Goal: Task Accomplishment & Management: Use online tool/utility

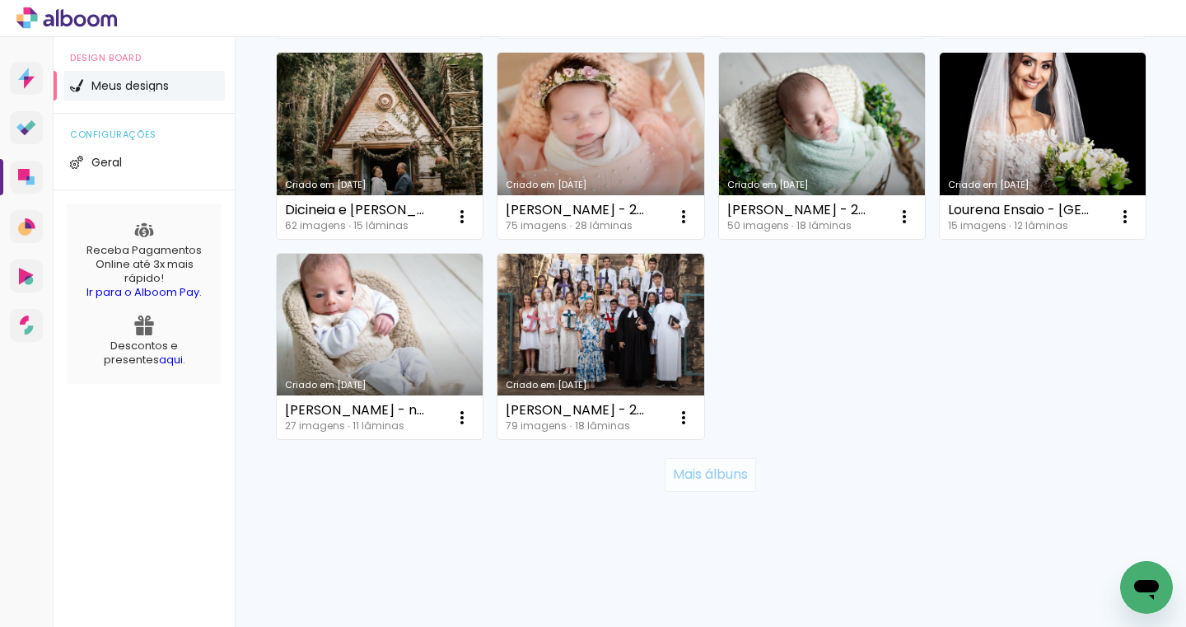
click at [0, 0] on slot "Mais álbuns" at bounding box center [0, 0] width 0 height 0
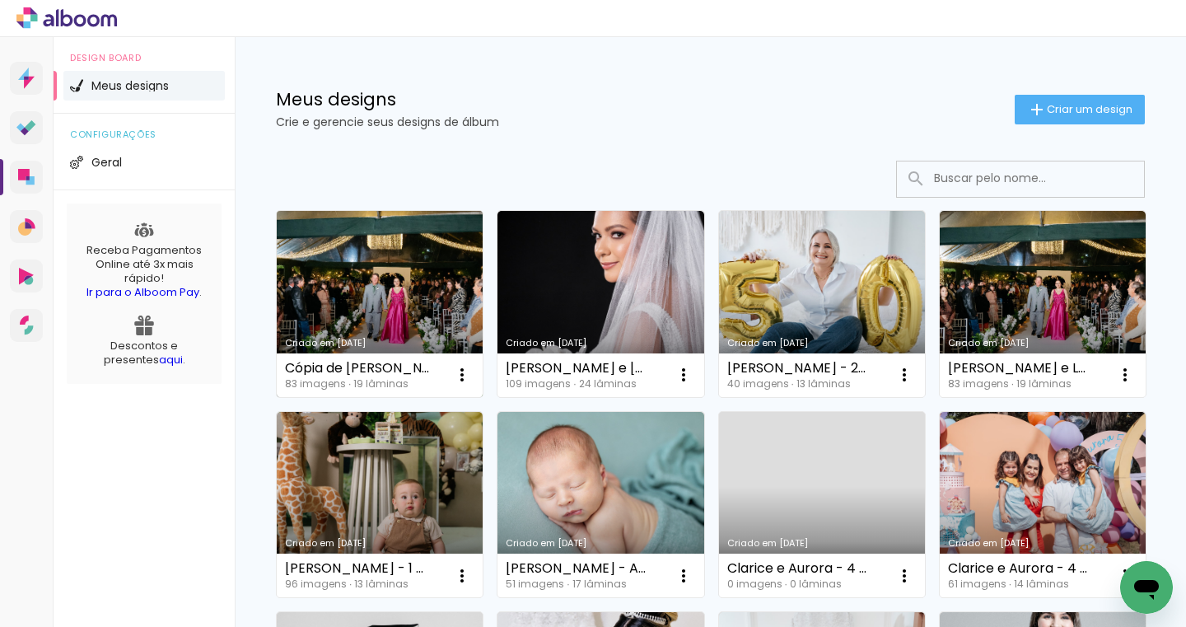
click at [413, 291] on link "Criado em [DATE]" at bounding box center [380, 304] width 206 height 186
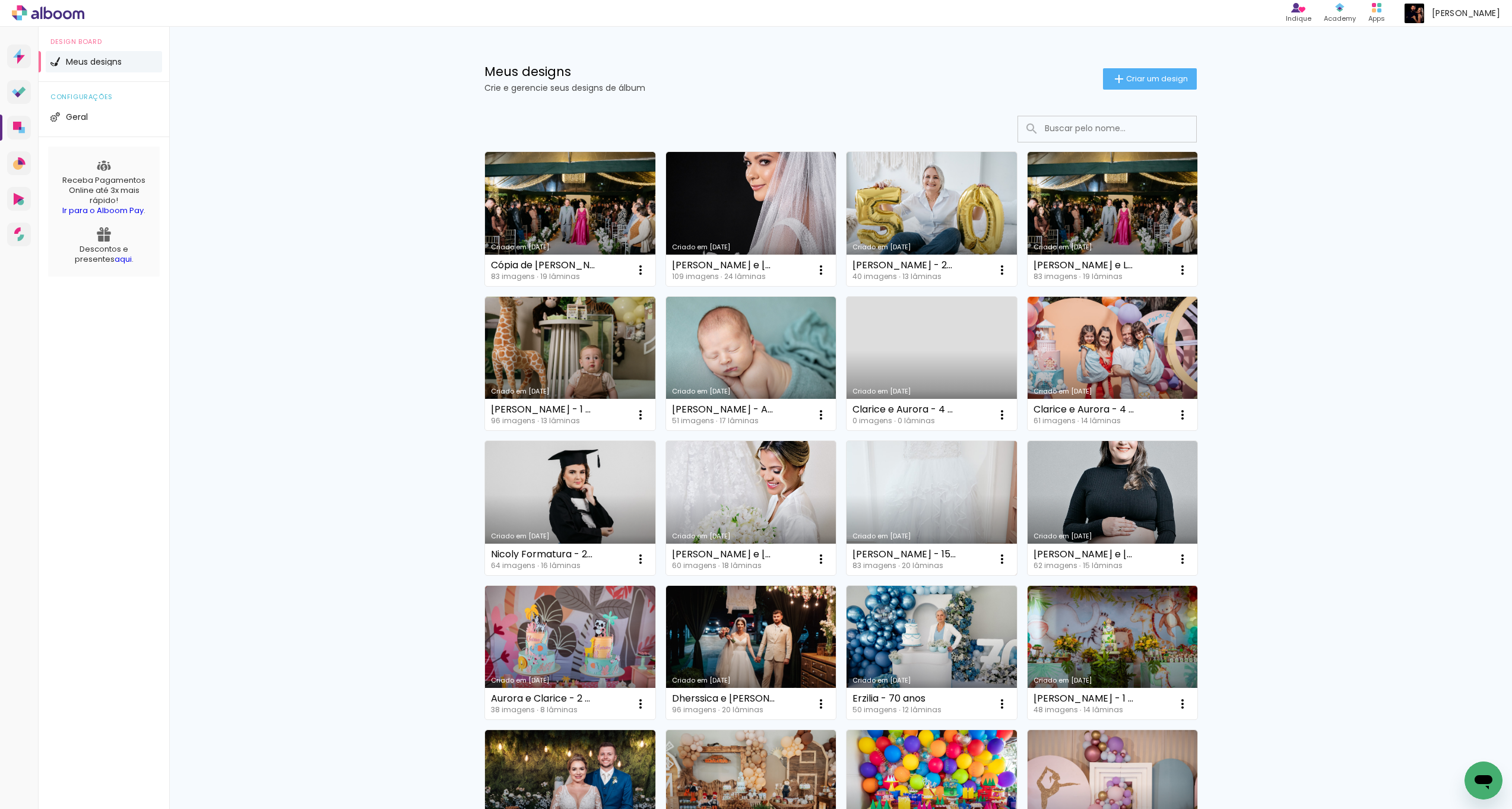
click at [935, 512] on link "Criado em [DATE]" at bounding box center [931, 508] width 170 height 134
